Goal: Transaction & Acquisition: Download file/media

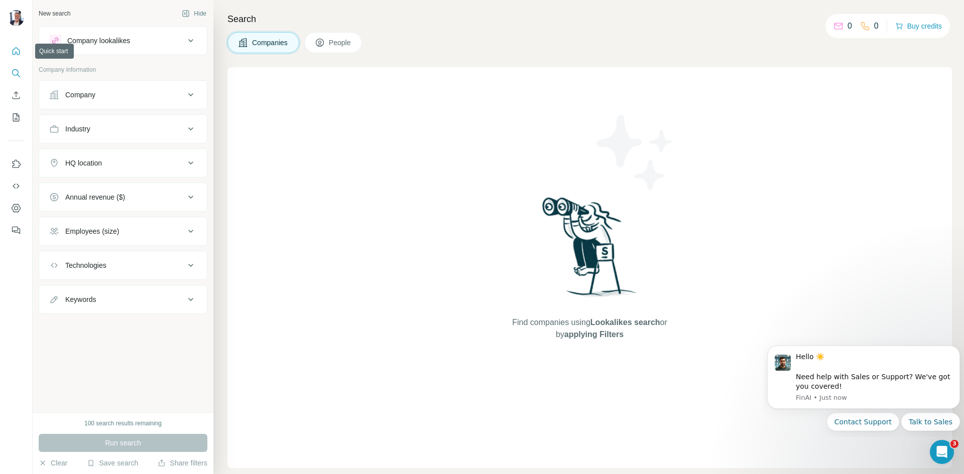
click at [11, 49] on icon "Quick start" at bounding box center [16, 51] width 10 height 10
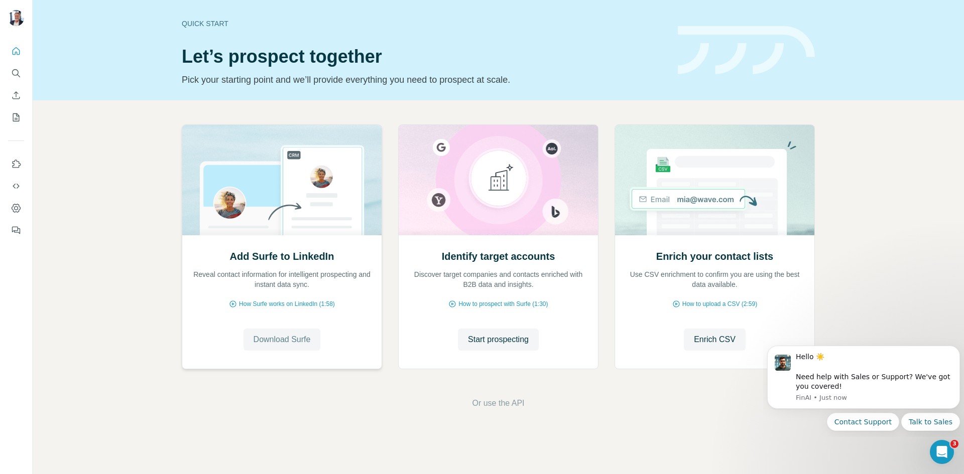
click at [289, 346] on button "Download Surfe" at bounding box center [282, 340] width 77 height 22
